Goal: Navigation & Orientation: Go to known website

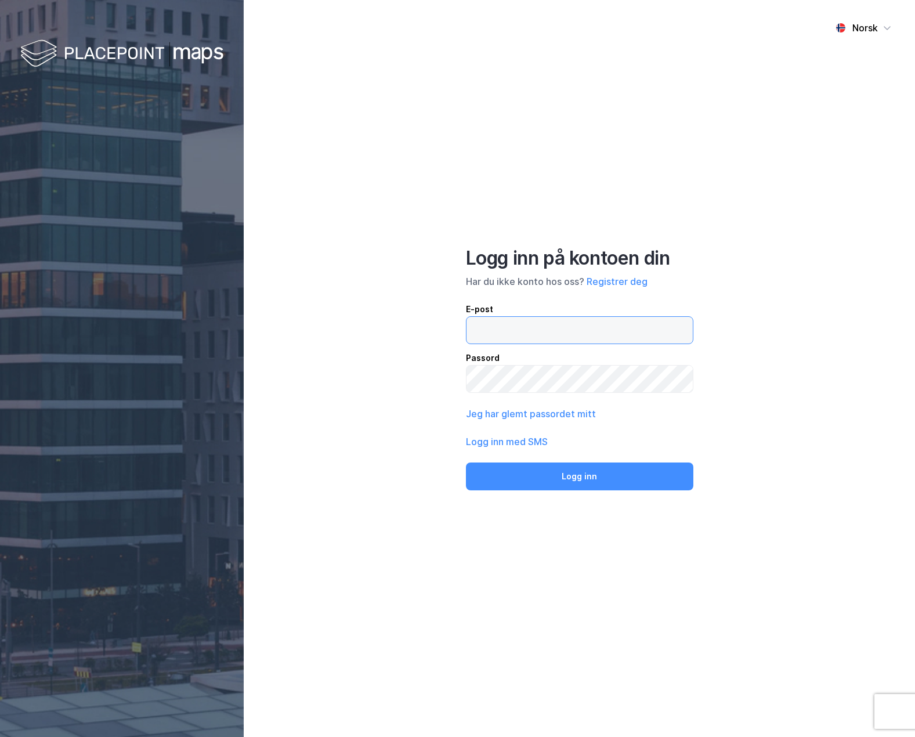
type input "jdb@kvale.no"
click at [599, 476] on button "Logg inn" at bounding box center [579, 476] width 227 height 28
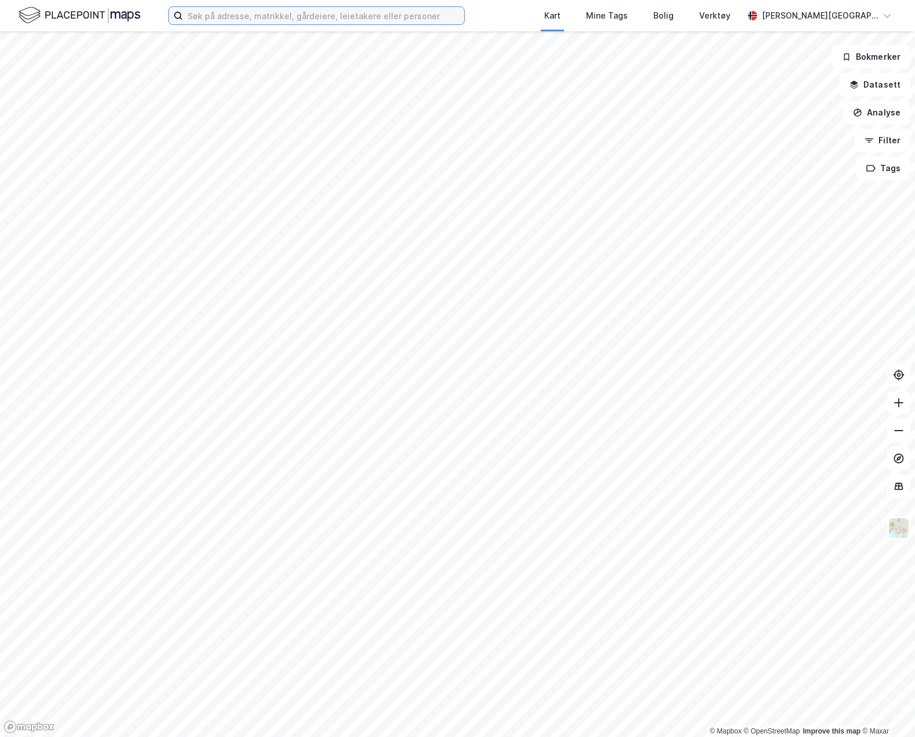
click at [260, 17] on input at bounding box center [323, 15] width 281 height 17
